Goal: Task Accomplishment & Management: Complete application form

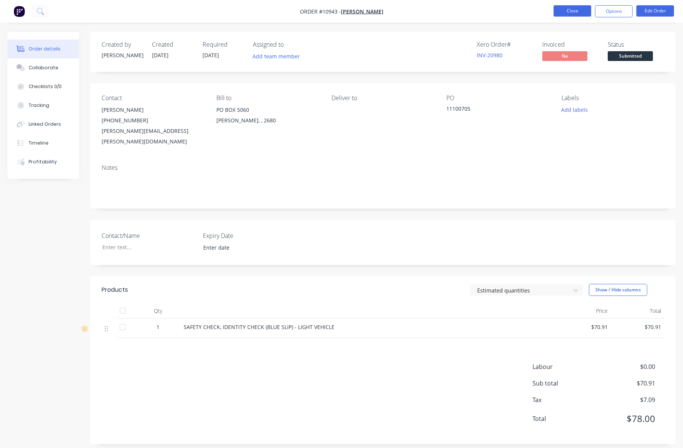
click at [563, 9] on button "Close" at bounding box center [573, 10] width 38 height 11
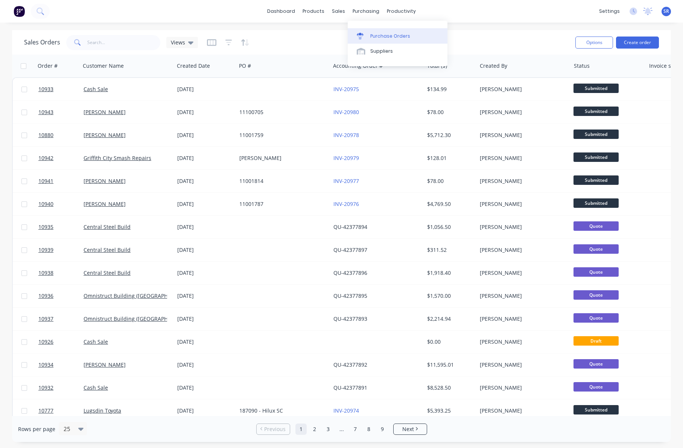
click at [377, 35] on div "Purchase Orders" at bounding box center [390, 36] width 40 height 7
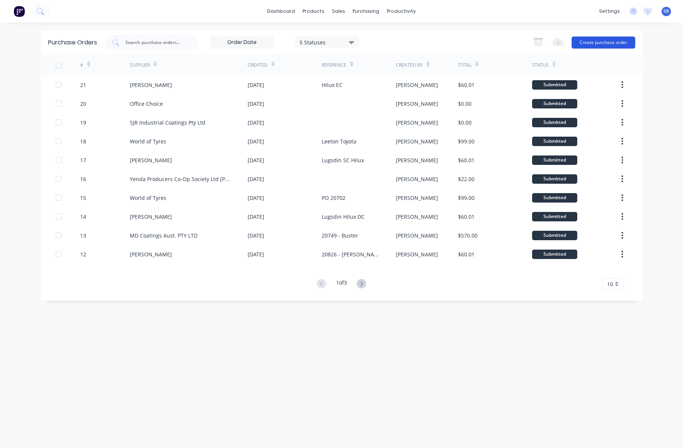
click at [599, 41] on button "Create purchase order" at bounding box center [604, 43] width 64 height 12
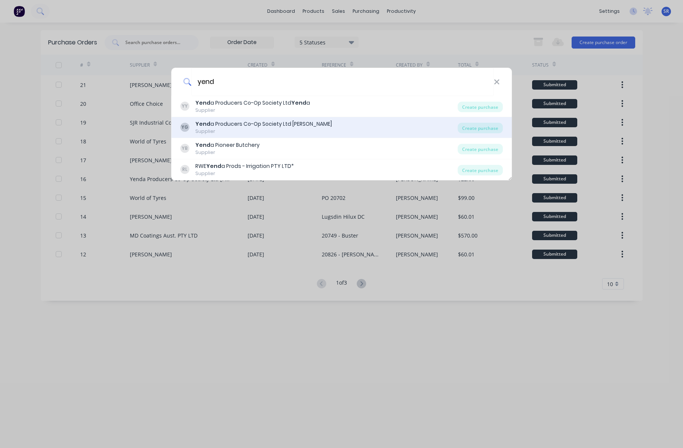
type input "yend"
click at [301, 126] on div "Yend a Producers Co-Op Society Ltd [PERSON_NAME]" at bounding box center [263, 124] width 137 height 8
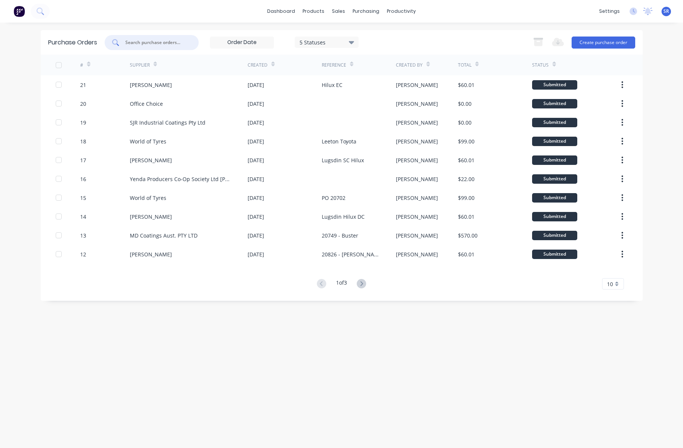
click at [162, 43] on input "text" at bounding box center [156, 43] width 62 height 8
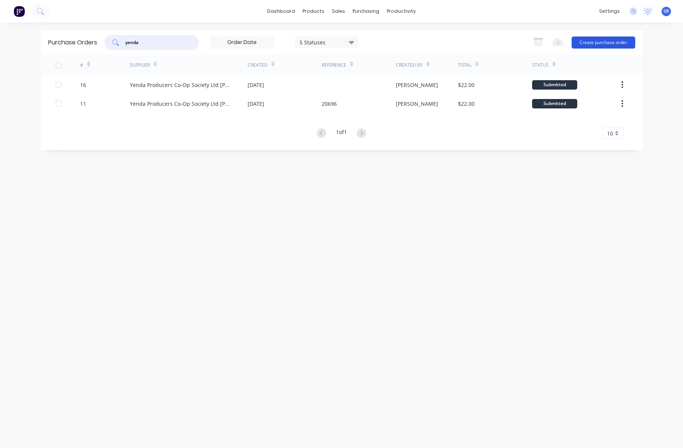
type input "yenda"
click at [608, 41] on button "Create purchase order" at bounding box center [604, 43] width 64 height 12
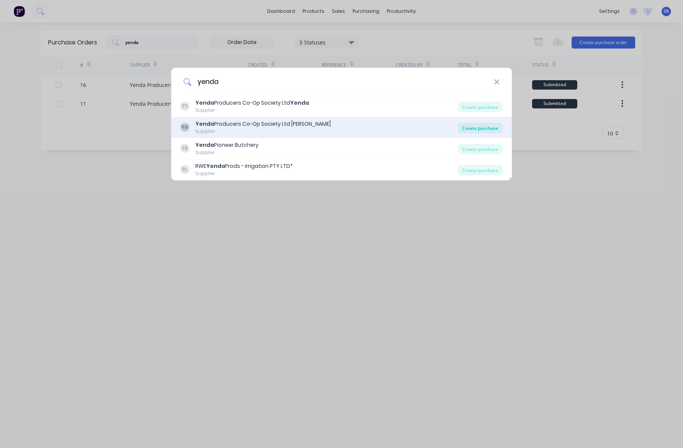
type input "yenda"
click at [482, 128] on div "Create purchase" at bounding box center [480, 128] width 45 height 11
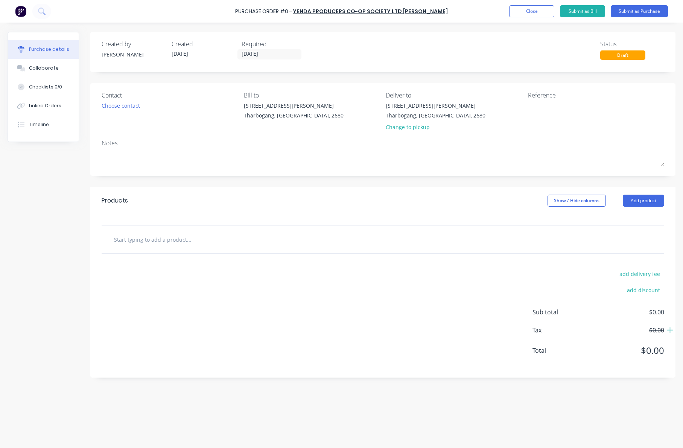
click at [172, 244] on input "text" at bounding box center [189, 239] width 151 height 15
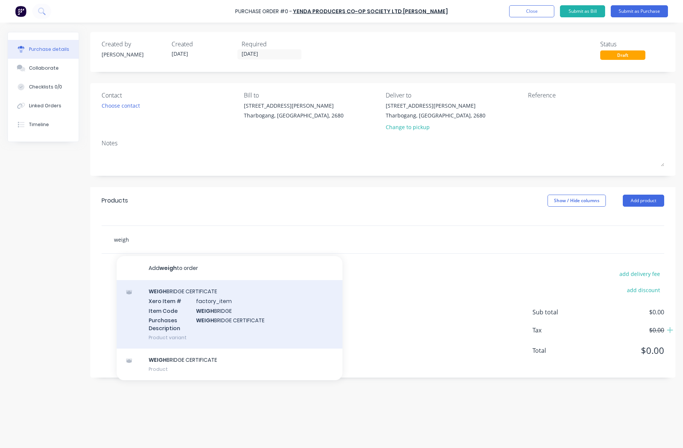
type input "weigh"
click at [162, 295] on div "WEIGH BRIDGE CERTIFICATE Xero Item # factory_item Item Code WEIGH BRIDGE Purcha…" at bounding box center [230, 314] width 226 height 69
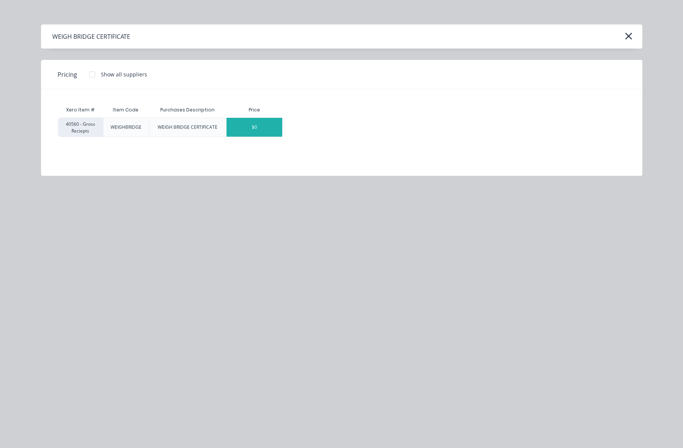
click at [255, 124] on div "$0" at bounding box center [255, 127] width 56 height 19
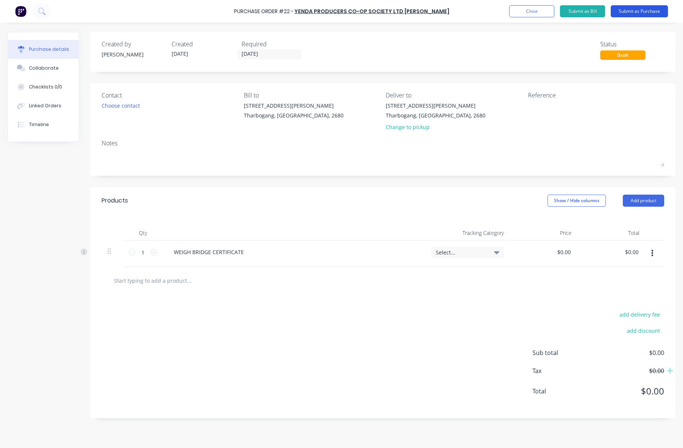
click at [634, 13] on button "Submit as Purchase" at bounding box center [639, 11] width 57 height 12
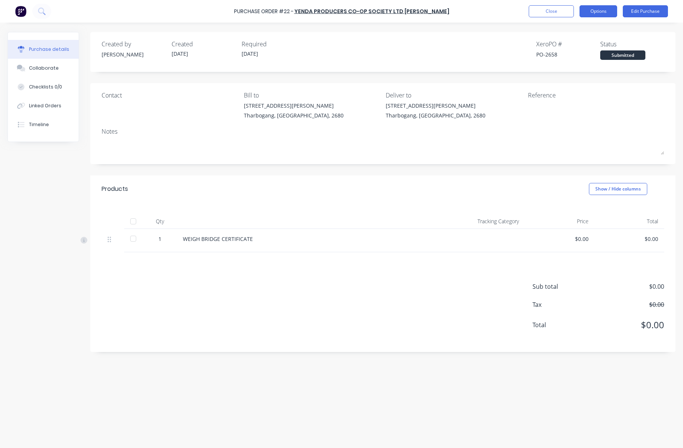
click at [590, 14] on button "Options" at bounding box center [599, 11] width 38 height 12
click at [572, 29] on div "Print / Email" at bounding box center [582, 30] width 58 height 11
click at [564, 48] on div "With pricing" at bounding box center [582, 45] width 58 height 11
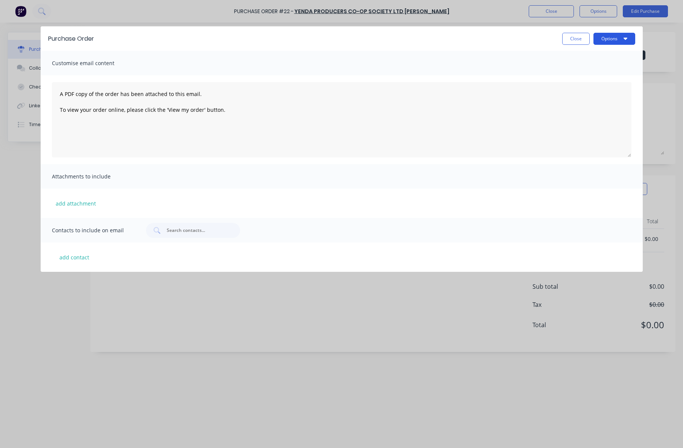
click at [618, 39] on button "Options" at bounding box center [615, 39] width 42 height 12
click at [587, 69] on div "Print" at bounding box center [600, 72] width 58 height 11
click at [393, 319] on div "Purchase Order Close Options Customise email content A PDF copy of the order ha…" at bounding box center [341, 224] width 683 height 448
click at [577, 39] on button "Close" at bounding box center [575, 39] width 27 height 12
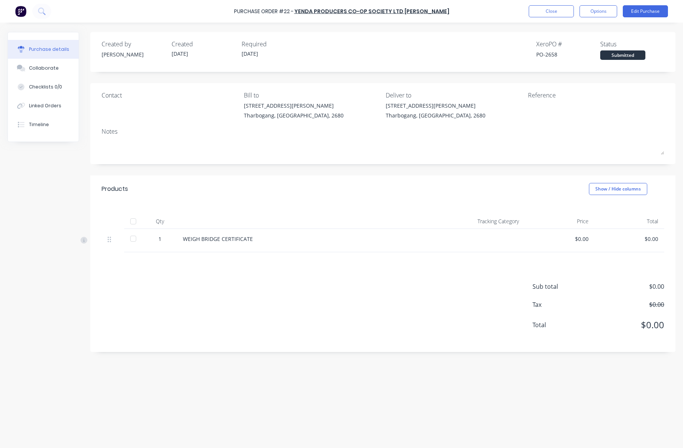
click at [362, 174] on div "Created by [PERSON_NAME] Created [DATE] Required [DATE] Xero PO # PO-2658 Statu…" at bounding box center [382, 192] width 585 height 320
